Goal: Navigation & Orientation: Find specific page/section

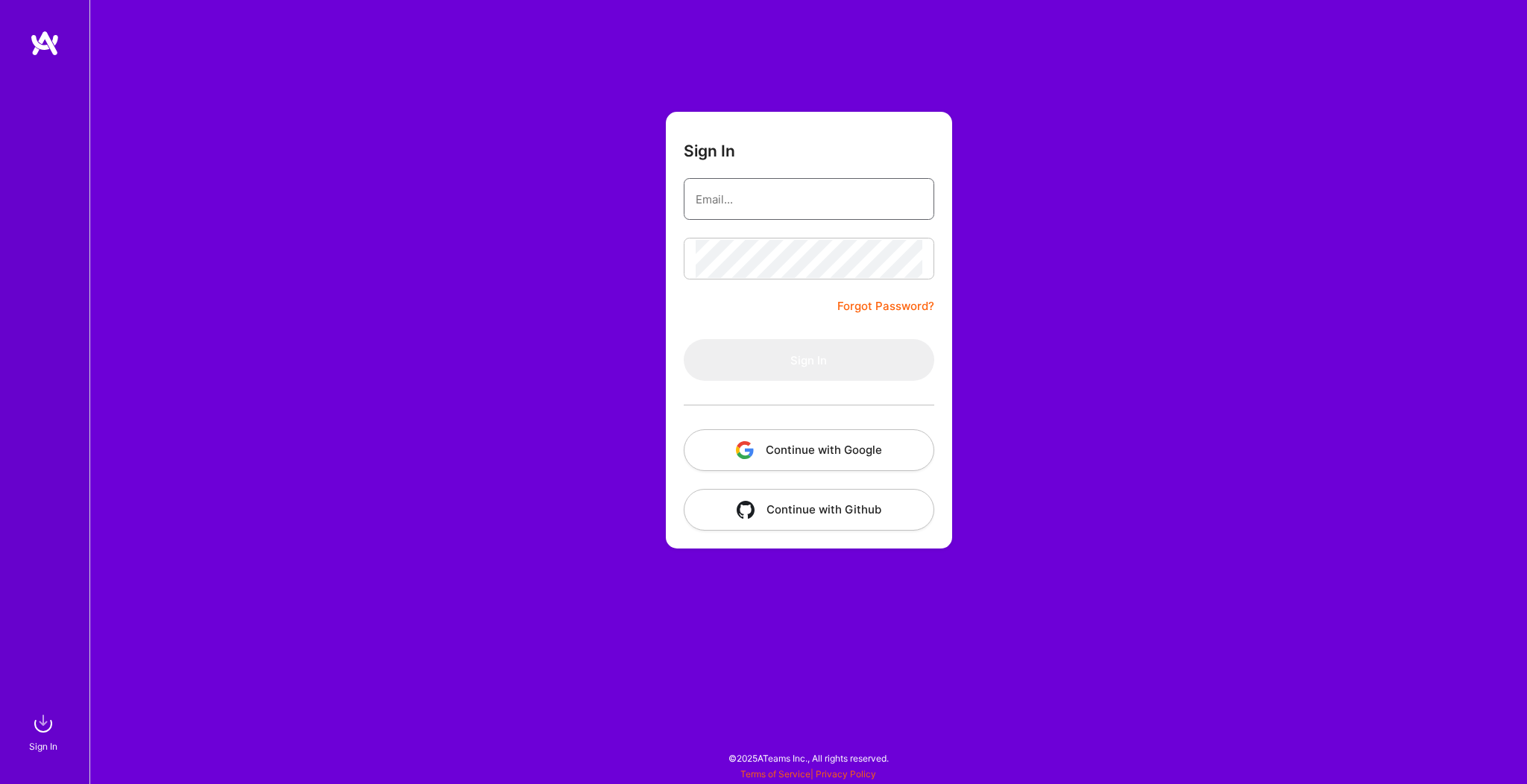
type input "[EMAIL_ADDRESS][DOMAIN_NAME]"
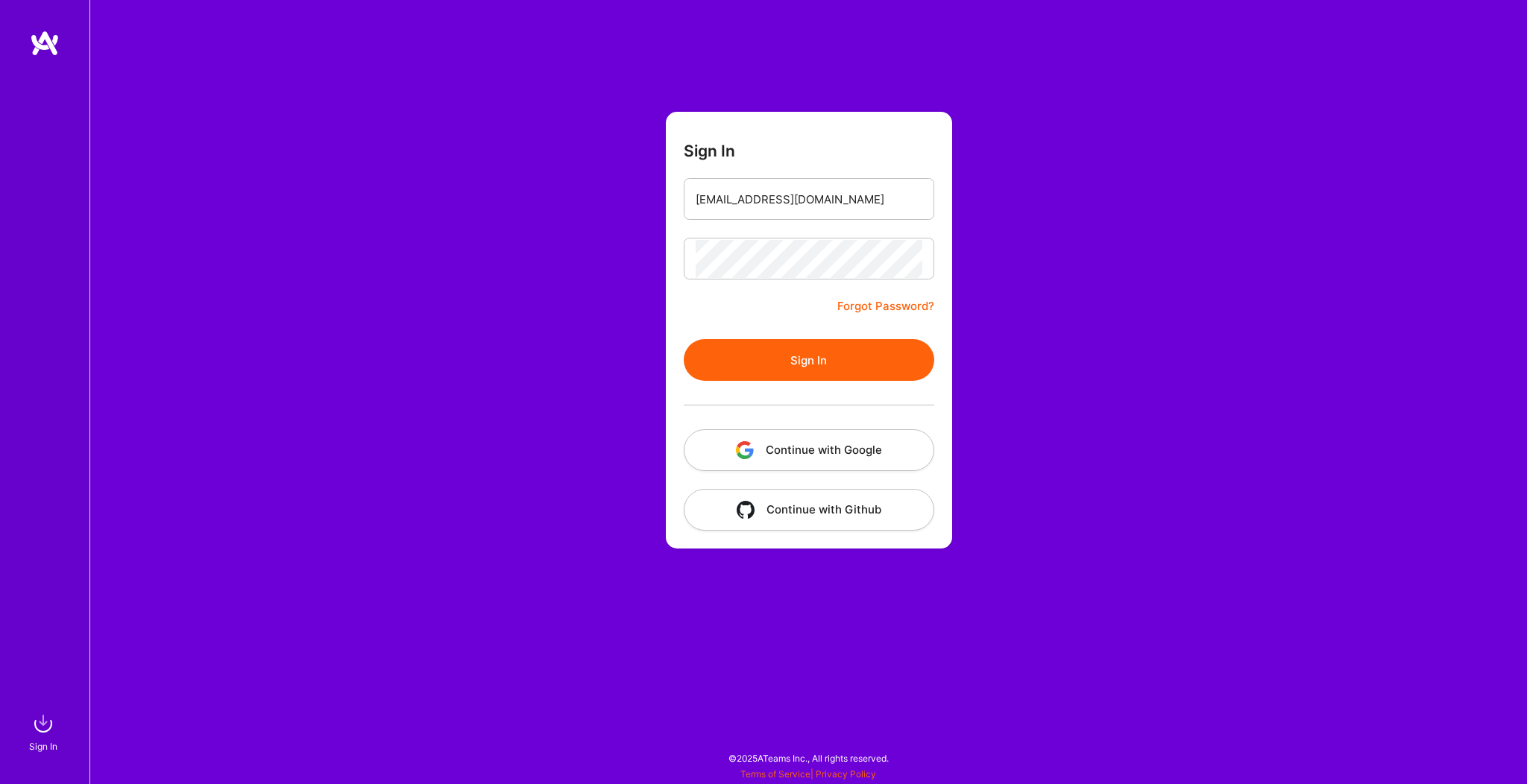
click at [769, 358] on button "Sign In" at bounding box center [808, 360] width 250 height 41
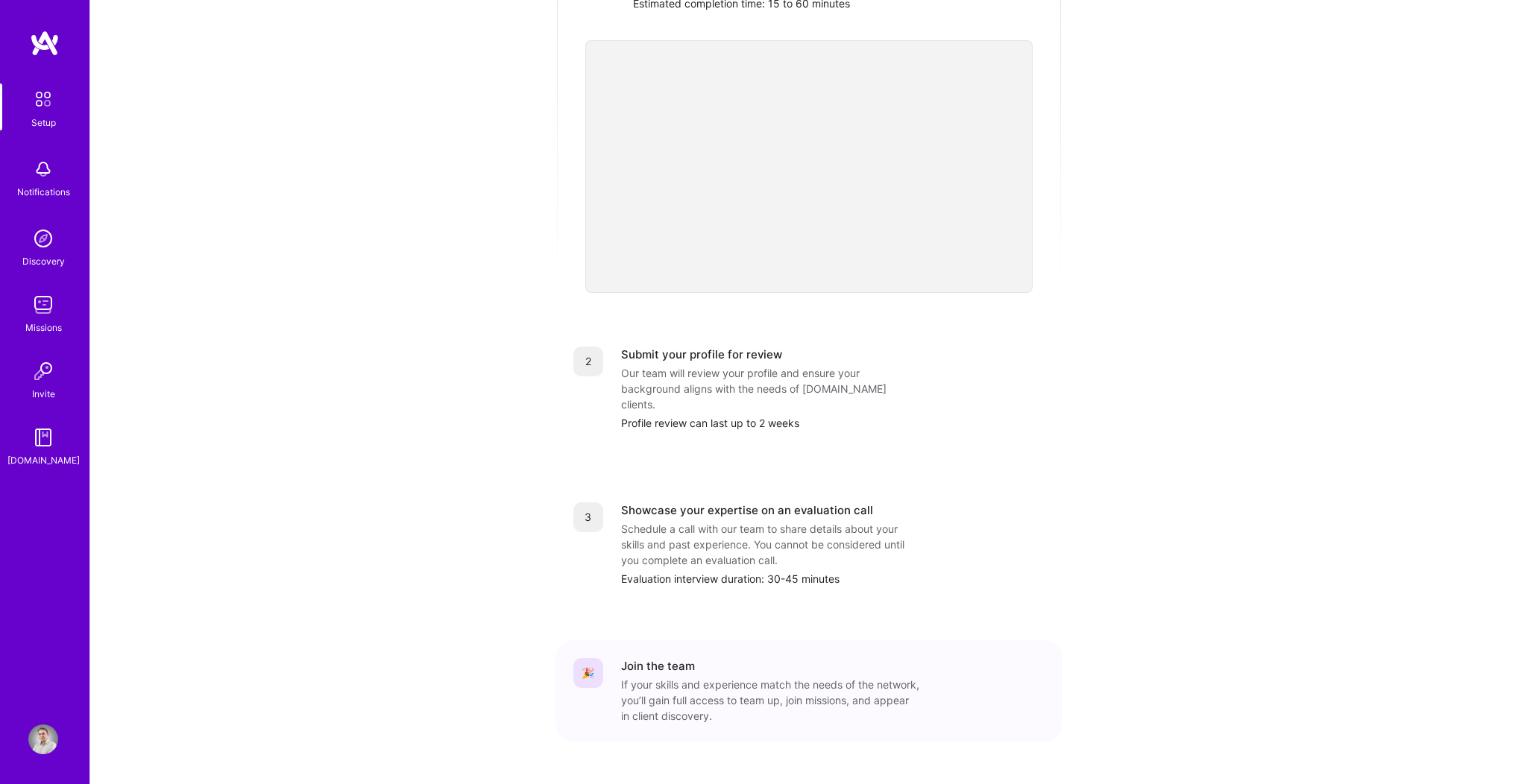
scroll to position [348, 0]
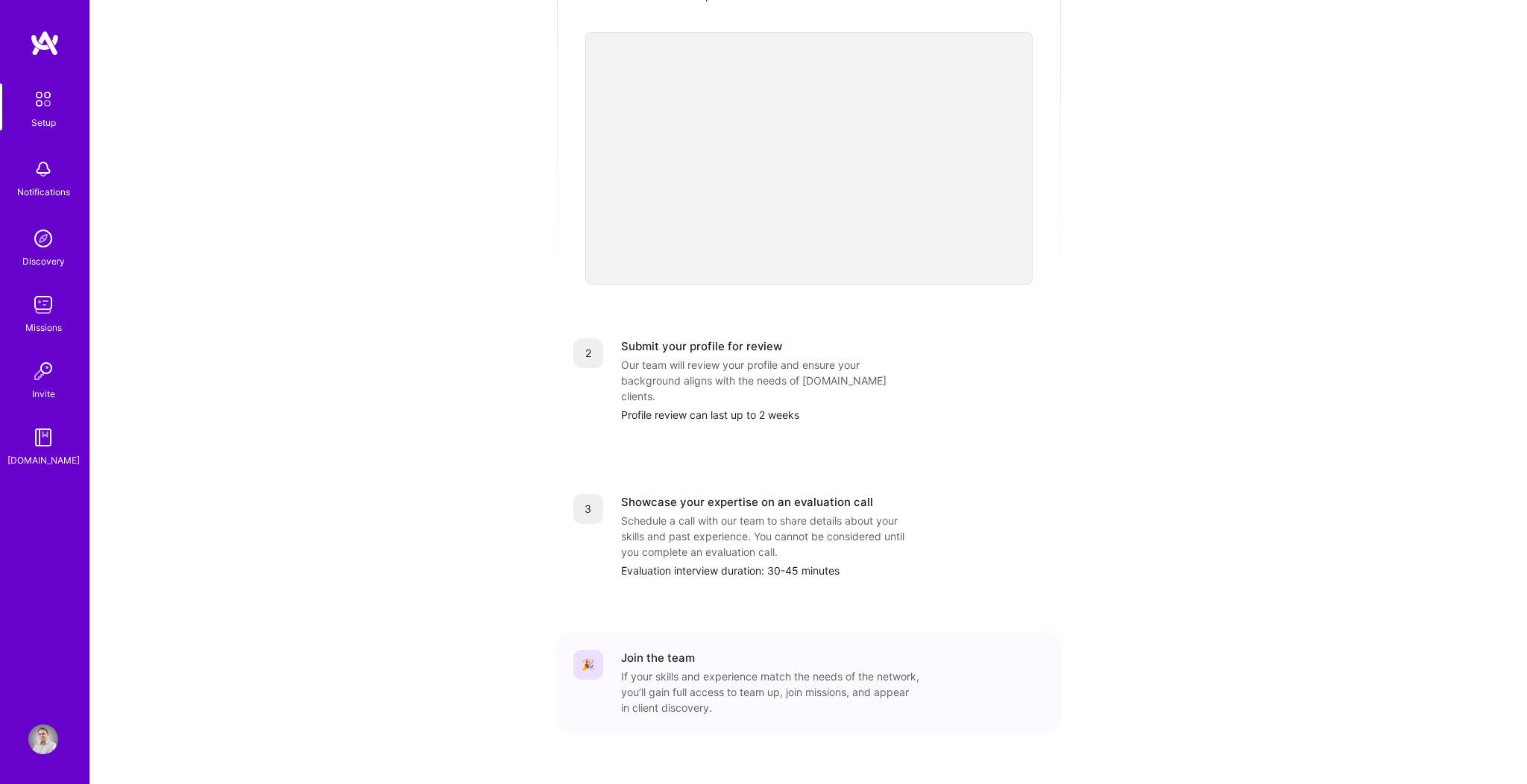
click at [52, 249] on img at bounding box center [43, 238] width 30 height 30
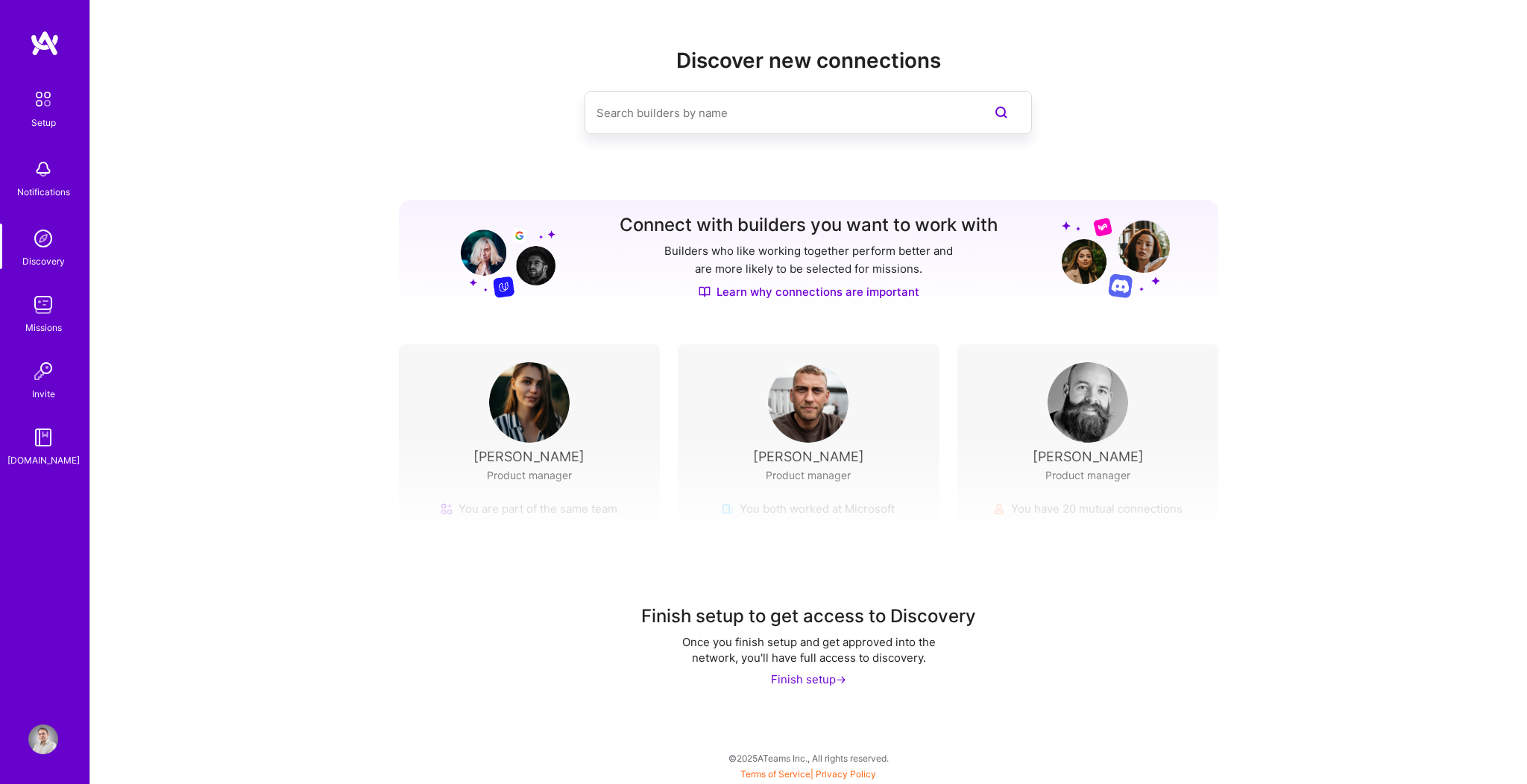
click at [36, 313] on img at bounding box center [43, 305] width 30 height 30
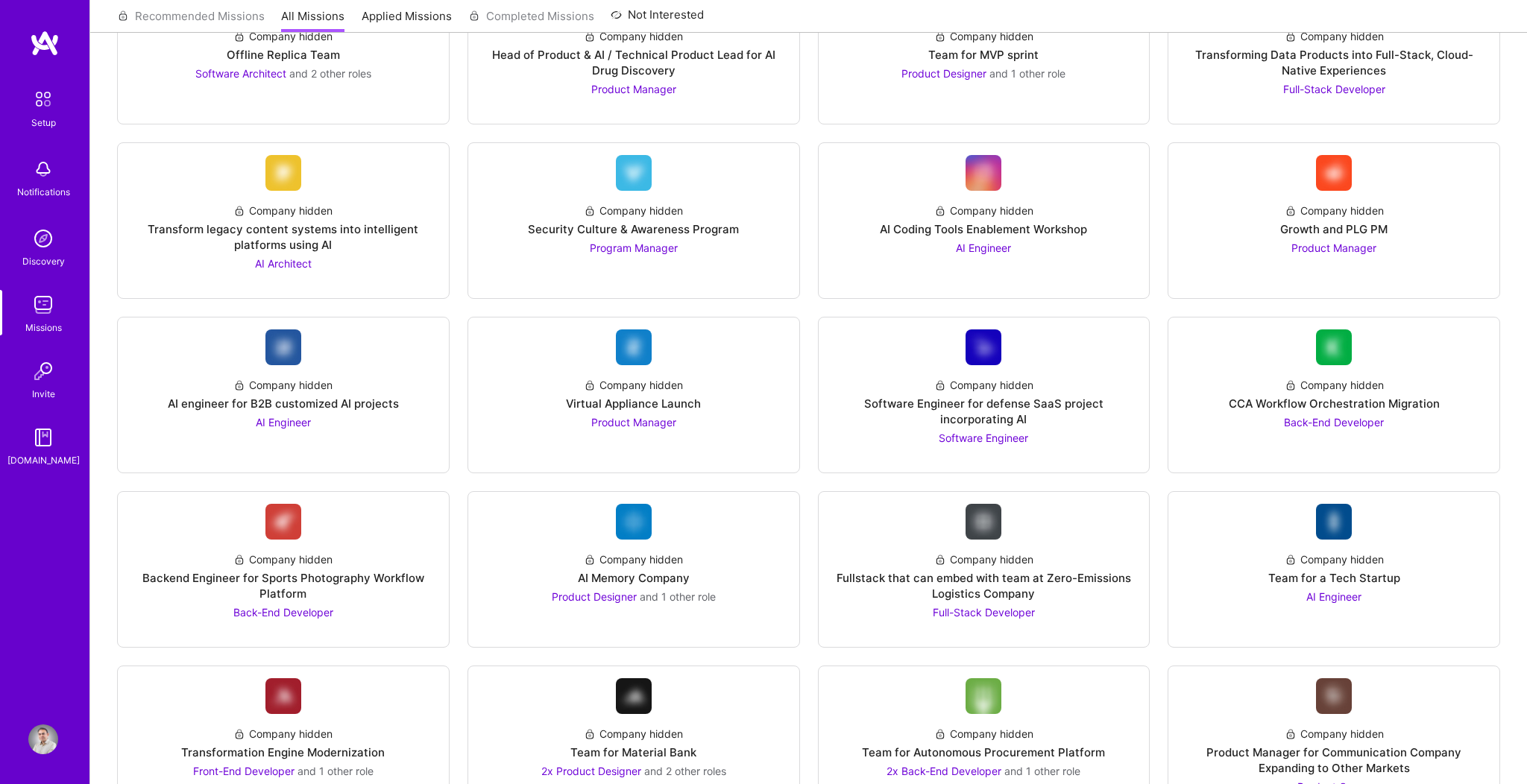
scroll to position [604, 0]
